Goal: Task Accomplishment & Management: Manage account settings

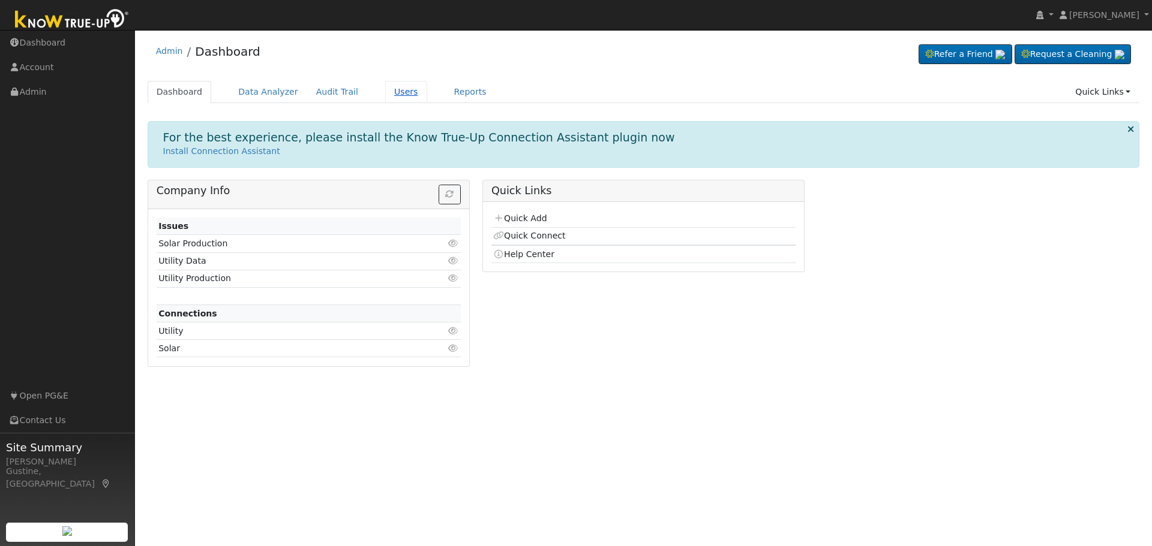
click at [388, 91] on link "Users" at bounding box center [406, 92] width 42 height 22
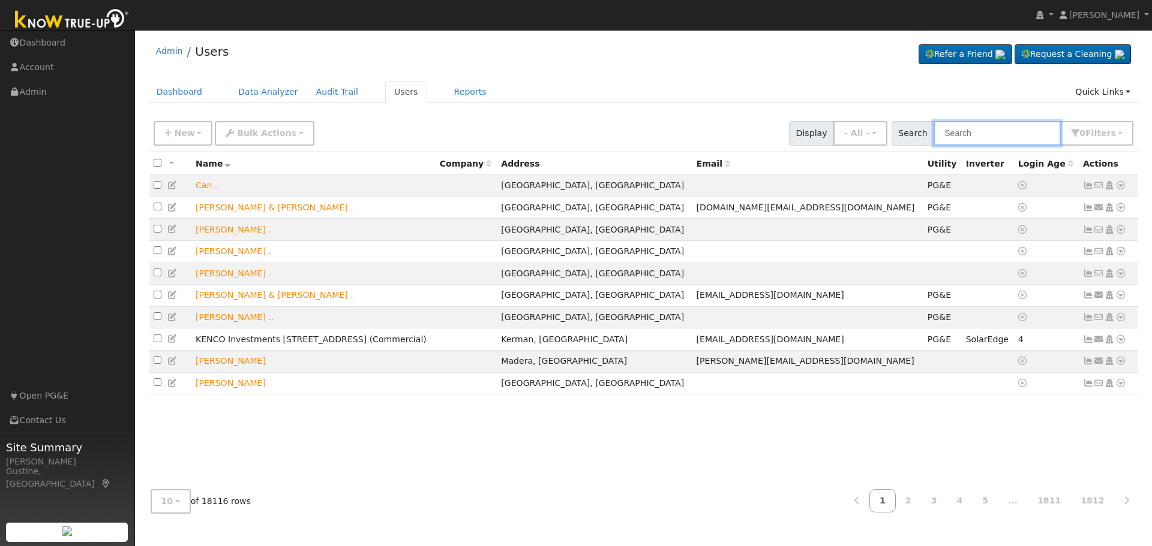
click at [972, 143] on input "text" at bounding box center [996, 133] width 127 height 25
paste input "6003680"
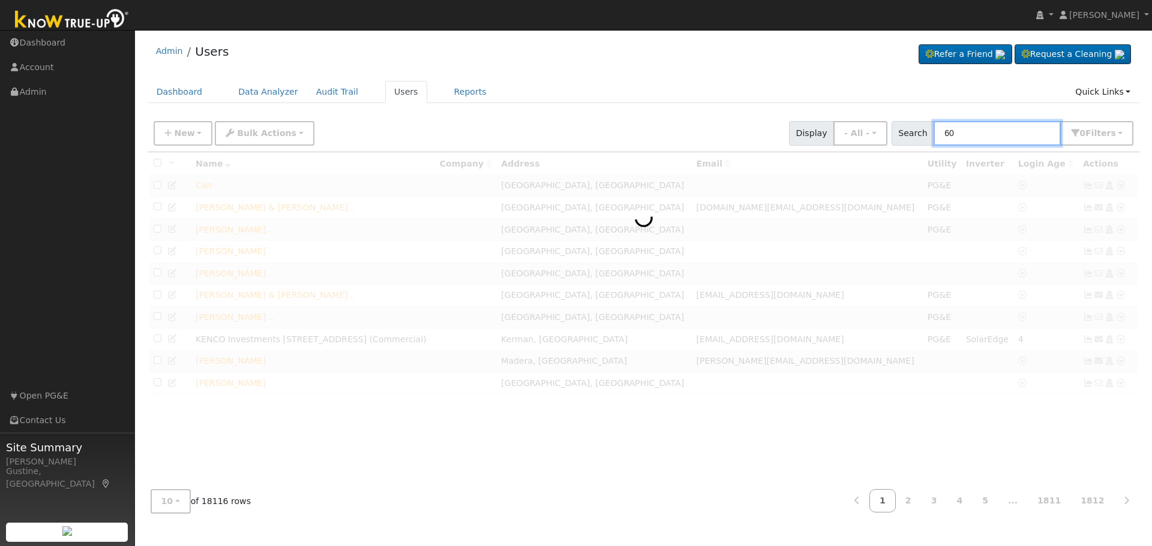
type input "6"
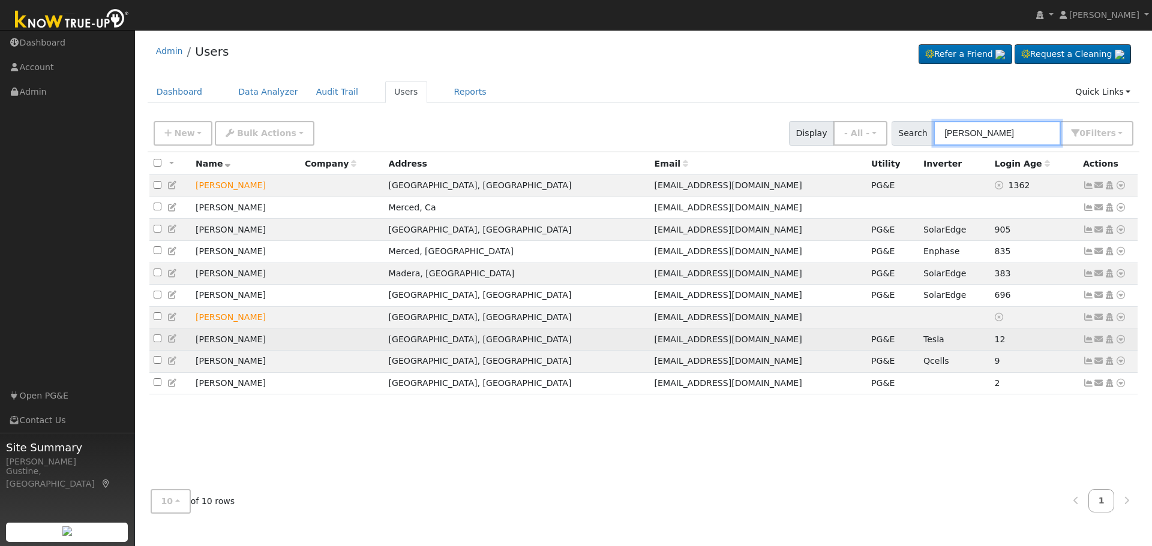
type input "[PERSON_NAME]"
click at [1086, 344] on icon at bounding box center [1088, 339] width 11 height 8
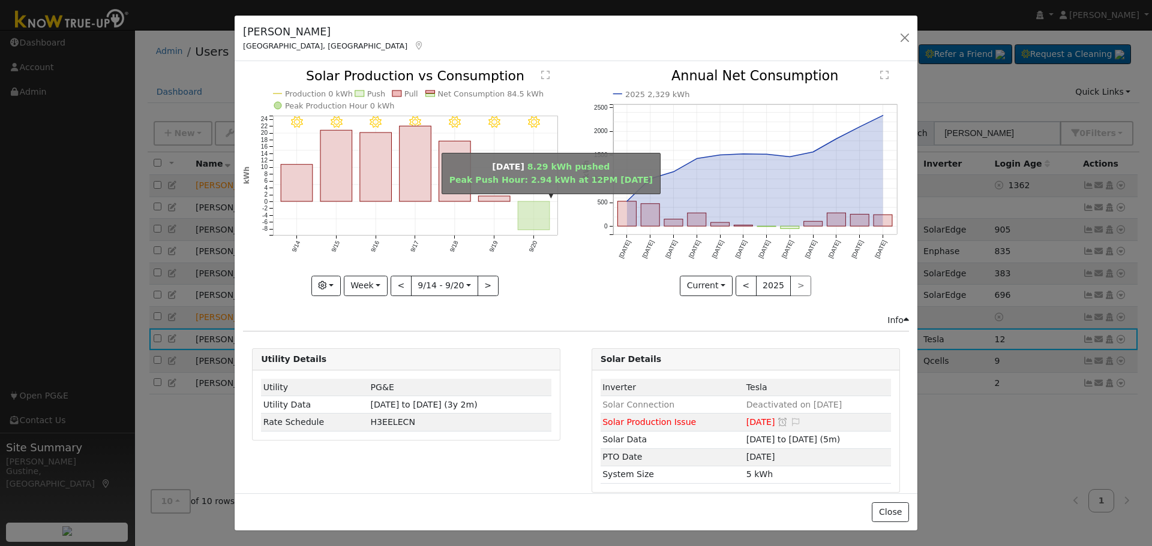
click at [518, 212] on rect "onclick=""" at bounding box center [534, 216] width 32 height 28
type input "[DATE]"
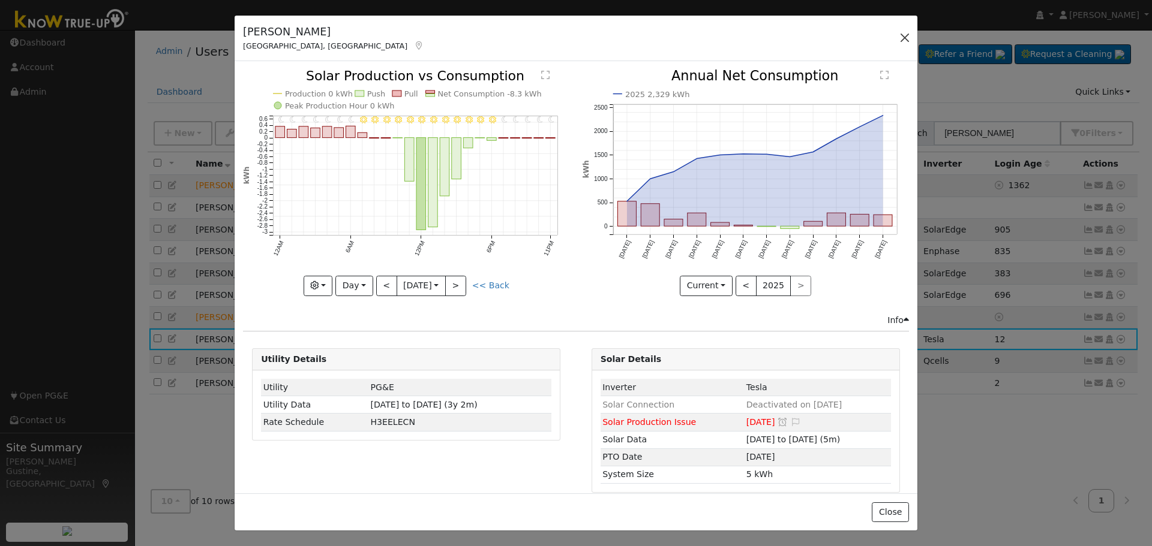
drag, startPoint x: 906, startPoint y: 28, endPoint x: 907, endPoint y: 40, distance: 11.5
click at [907, 34] on div "[PERSON_NAME], [GEOGRAPHIC_DATA] Default Account Default Account [STREET_ADDRES…" at bounding box center [576, 39] width 683 height 46
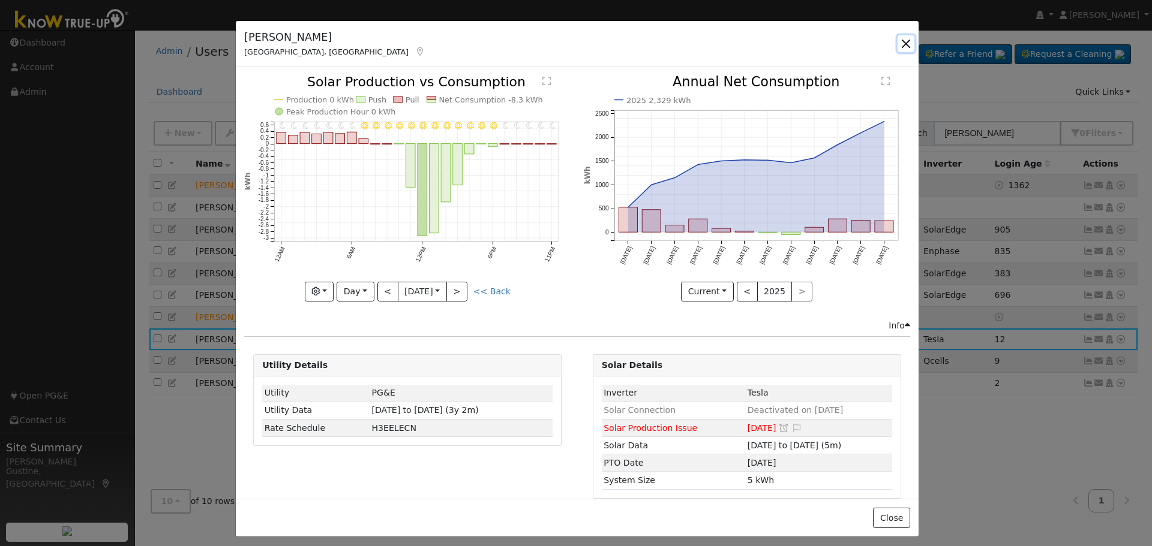
click at [907, 40] on button "button" at bounding box center [905, 43] width 17 height 17
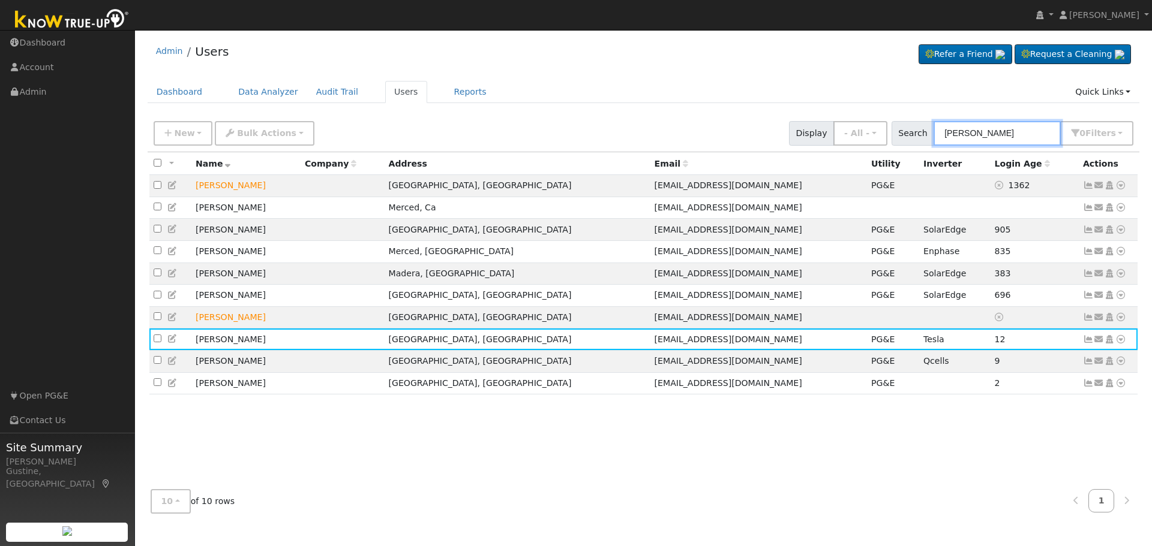
drag, startPoint x: 996, startPoint y: 127, endPoint x: 992, endPoint y: 139, distance: 13.3
click at [992, 139] on input "[PERSON_NAME]" at bounding box center [996, 133] width 127 height 25
click at [984, 139] on input "[PERSON_NAME]" at bounding box center [996, 133] width 127 height 25
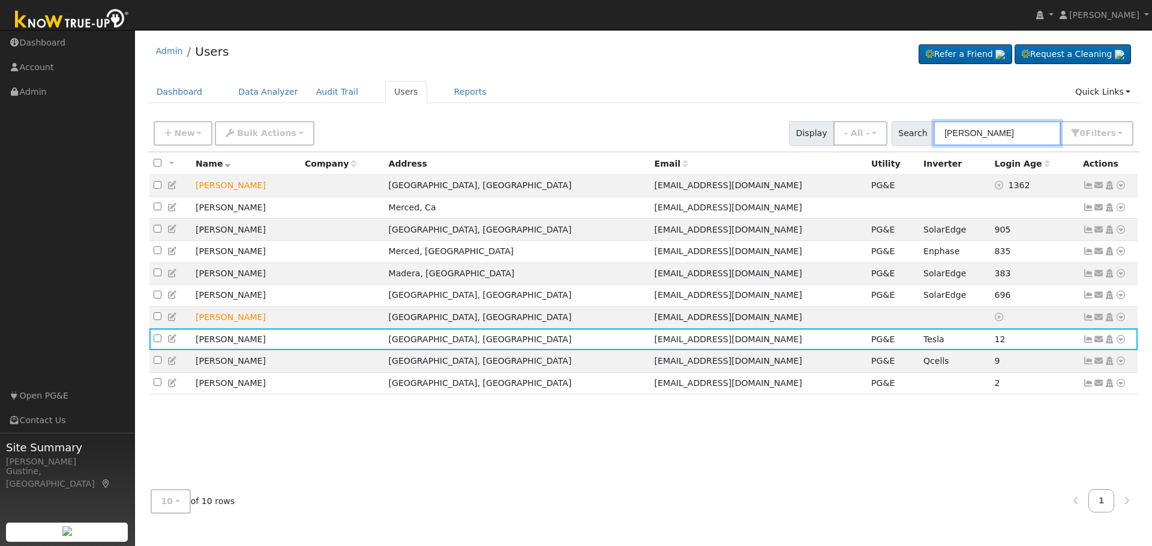
paste input "[PERSON_NAME]"
click at [978, 136] on input "[PERSON_NAME], [PERSON_NAME]" at bounding box center [996, 133] width 127 height 25
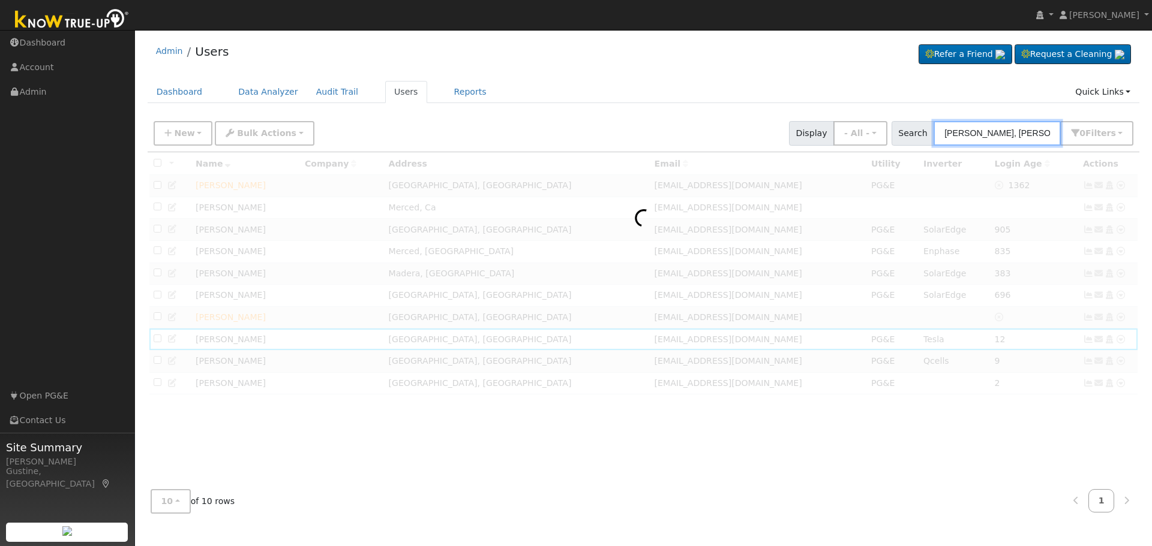
click at [978, 136] on input "[PERSON_NAME], [PERSON_NAME]" at bounding box center [996, 133] width 127 height 25
paste input "text"
drag, startPoint x: 970, startPoint y: 130, endPoint x: 656, endPoint y: 161, distance: 315.2
click at [661, 162] on div "New Add User Quick Add Quick Connect Quick Convert Lead Bulk Actions Send Email…" at bounding box center [644, 319] width 992 height 408
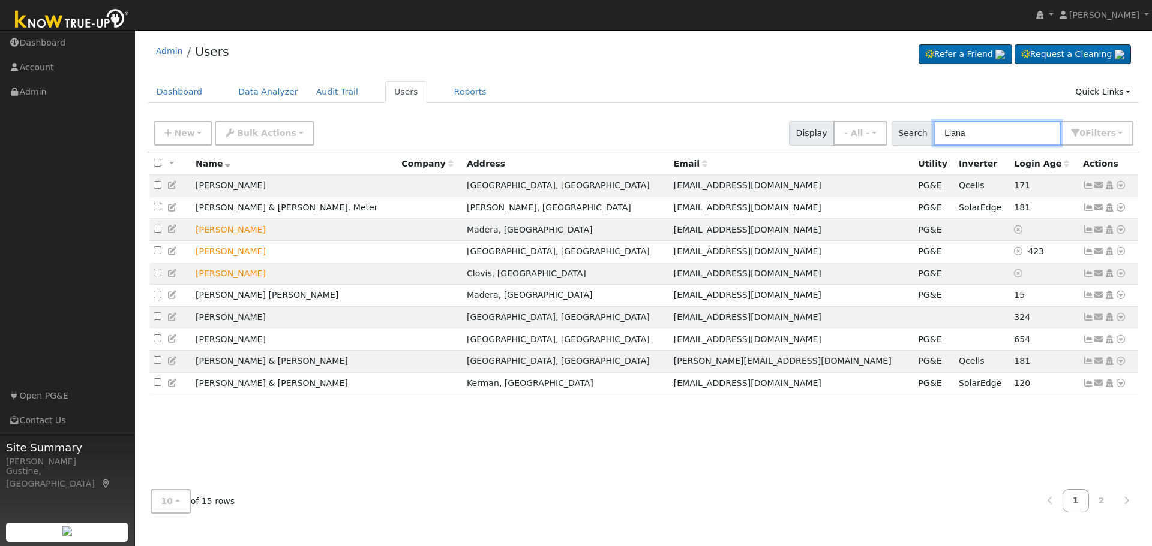
click at [1010, 137] on input "Liana" at bounding box center [996, 133] width 127 height 25
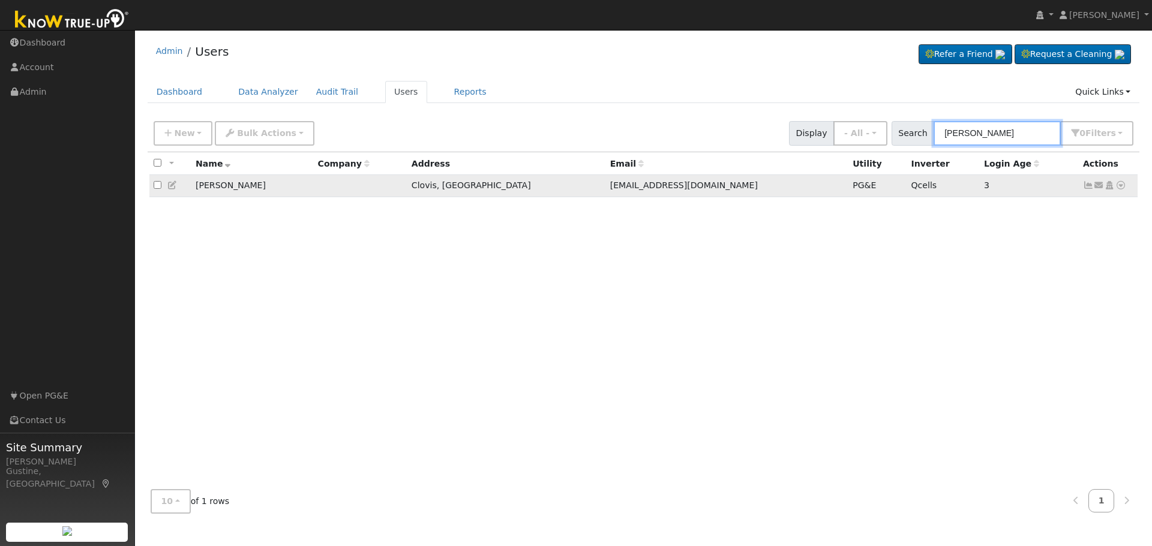
type input "[PERSON_NAME]"
click at [1085, 183] on icon at bounding box center [1088, 185] width 11 height 8
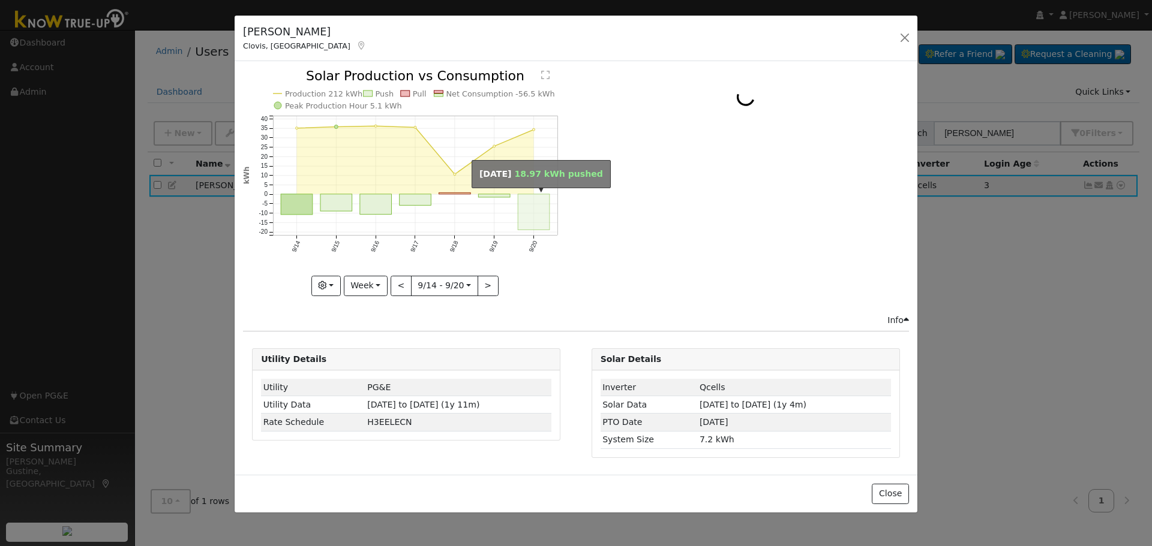
click at [540, 215] on rect "onclick=""" at bounding box center [534, 212] width 32 height 36
type input "[DATE]"
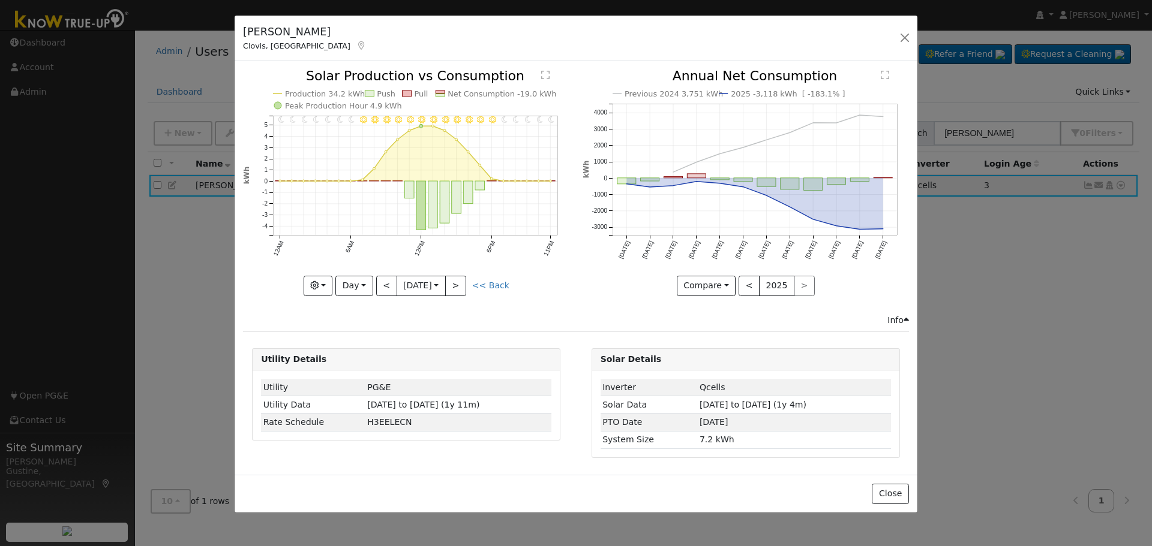
click at [344, 149] on icon "11PM - Clear 10PM - Clear 9PM - Clear 8PM - Clear 7PM - Clear 6PM - Clear 5PM -…" at bounding box center [406, 182] width 326 height 225
